Goal: Navigation & Orientation: Find specific page/section

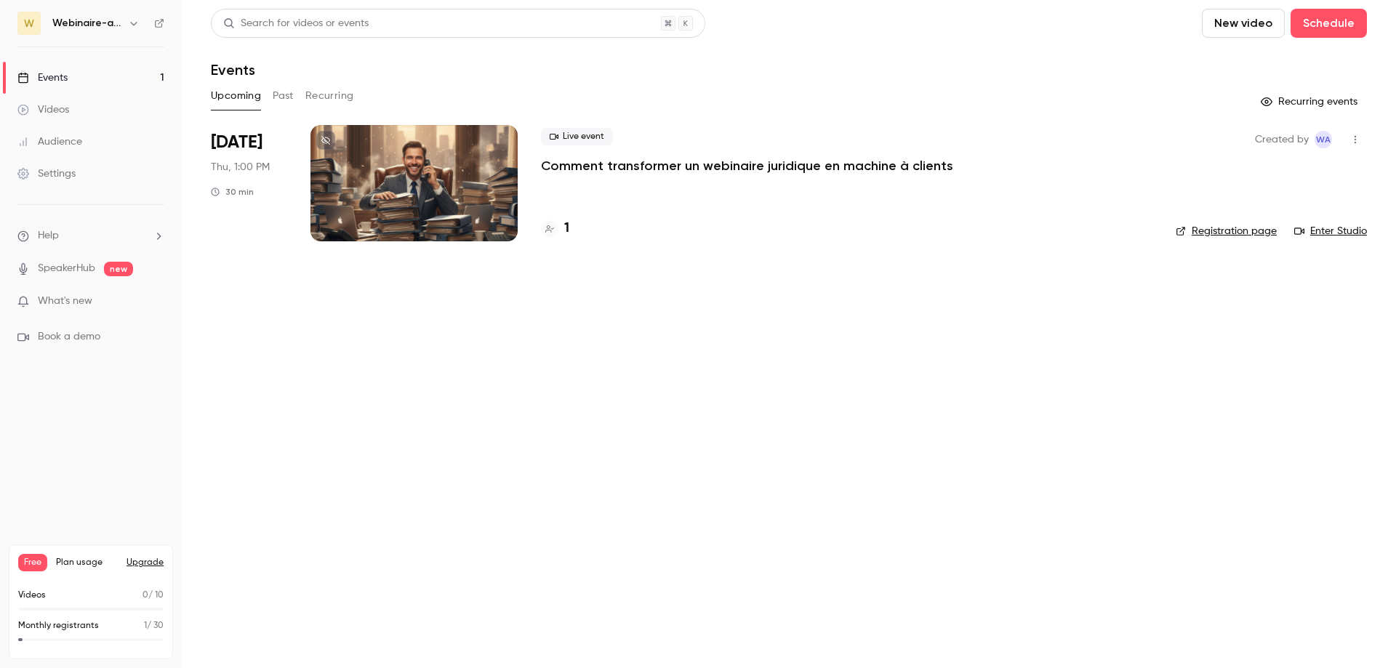
click at [129, 23] on icon "button" at bounding box center [134, 23] width 12 height 12
click at [103, 207] on div "Log out" at bounding box center [136, 209] width 166 height 15
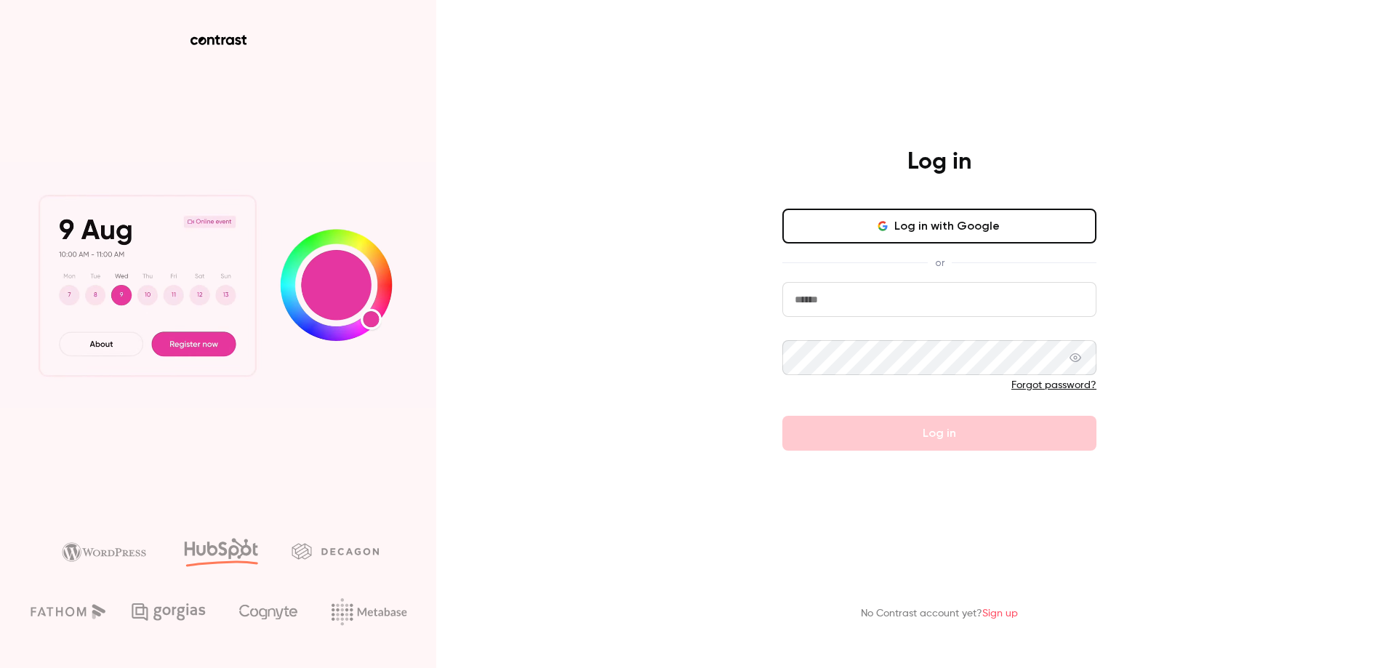
click at [885, 302] on input "email" at bounding box center [939, 299] width 314 height 35
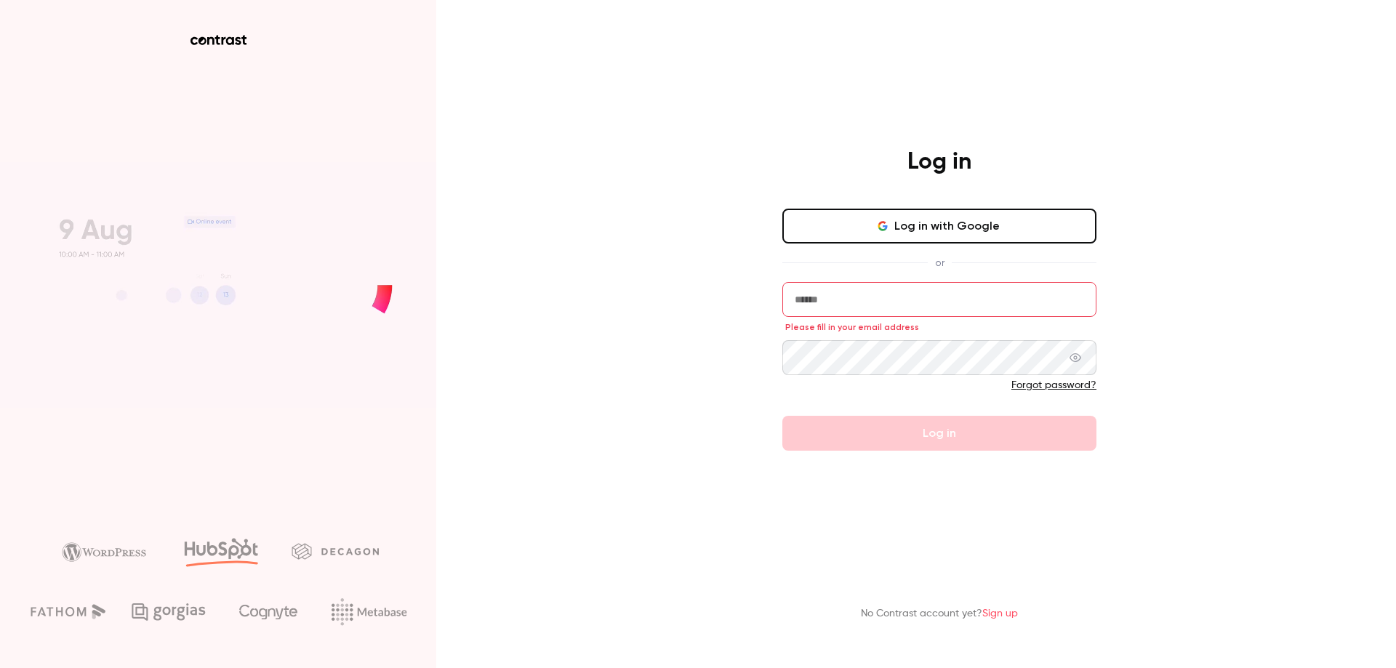
type input "**********"
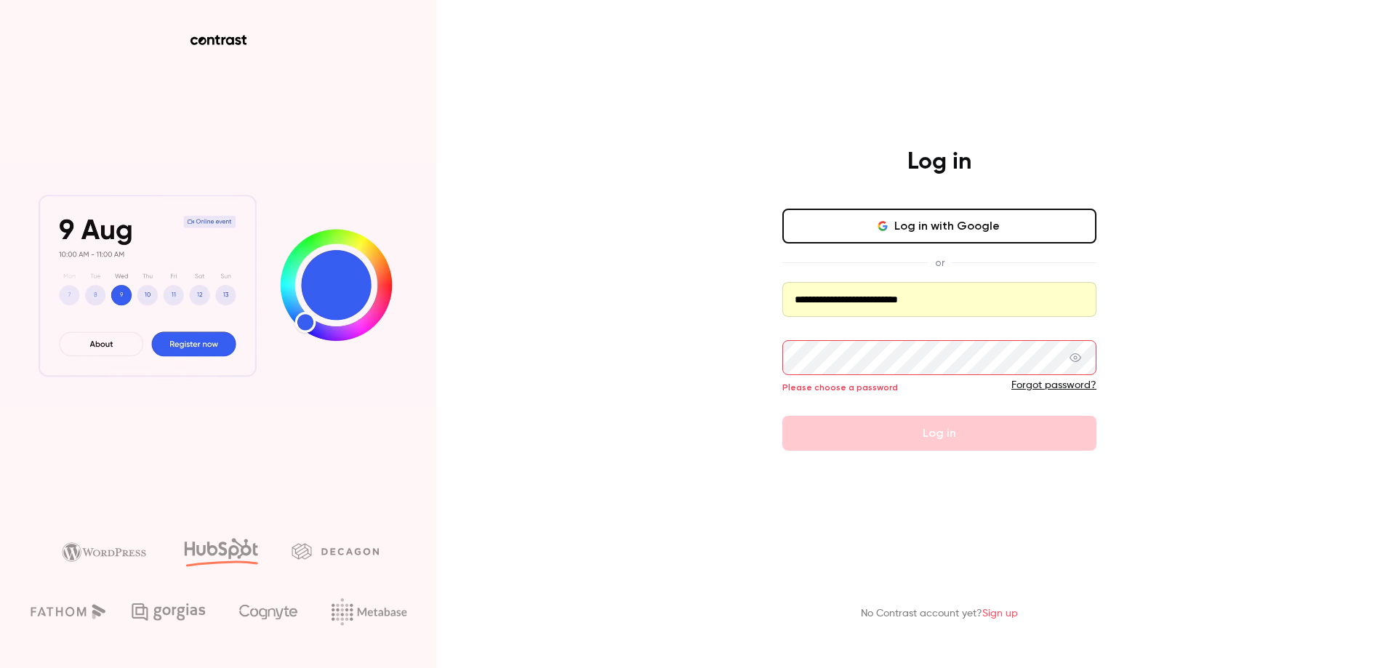
click at [920, 225] on button "Log in with Google" at bounding box center [939, 226] width 314 height 35
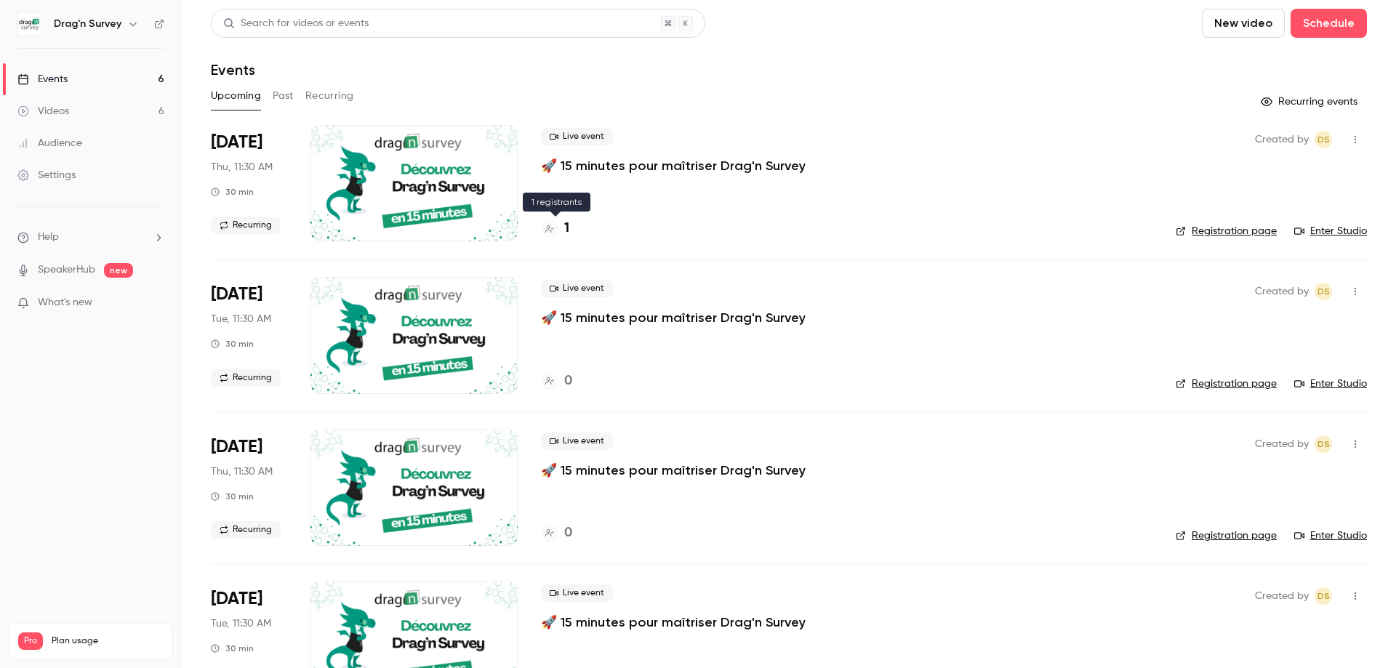
click at [567, 222] on h4 "1" at bounding box center [566, 229] width 5 height 20
